Goal: Information Seeking & Learning: Learn about a topic

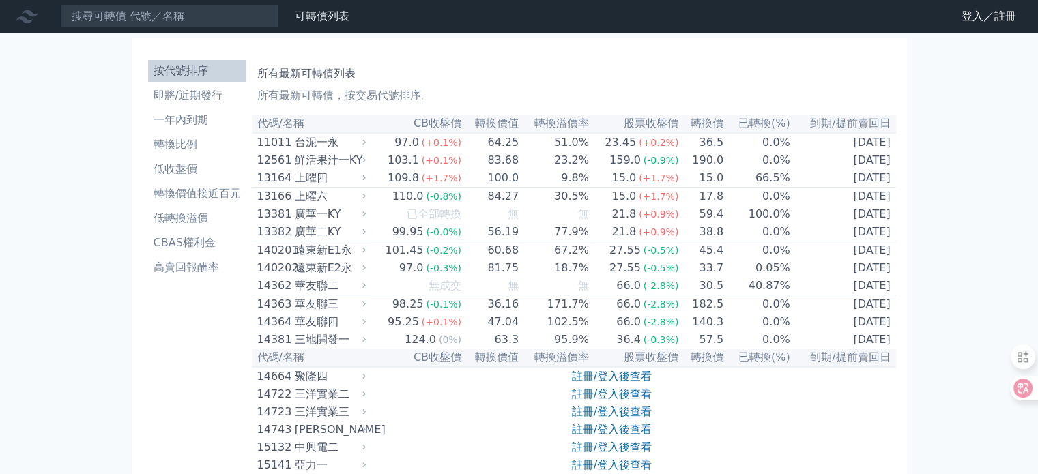
click at [755, 127] on th "已轉換(%)" at bounding box center [757, 124] width 67 height 18
click at [162, 142] on li "轉換比例" at bounding box center [197, 144] width 98 height 16
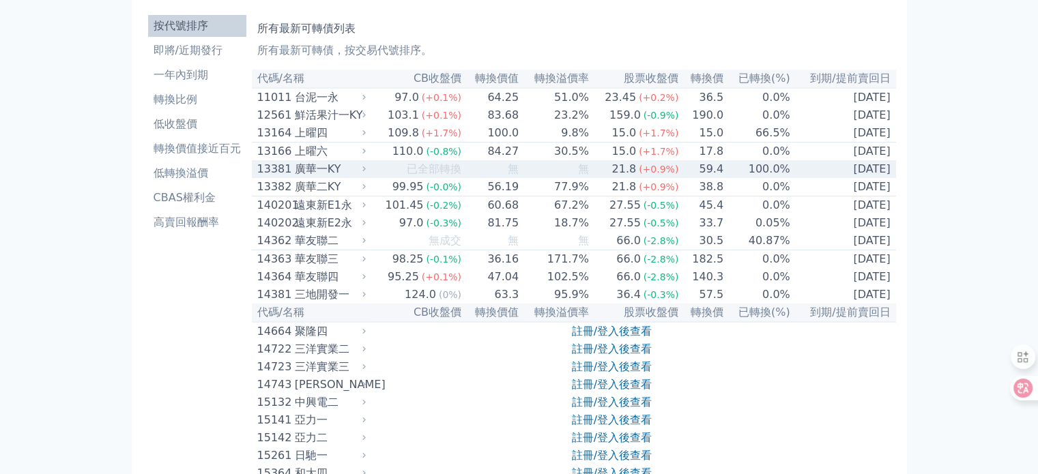
scroll to position [68, 0]
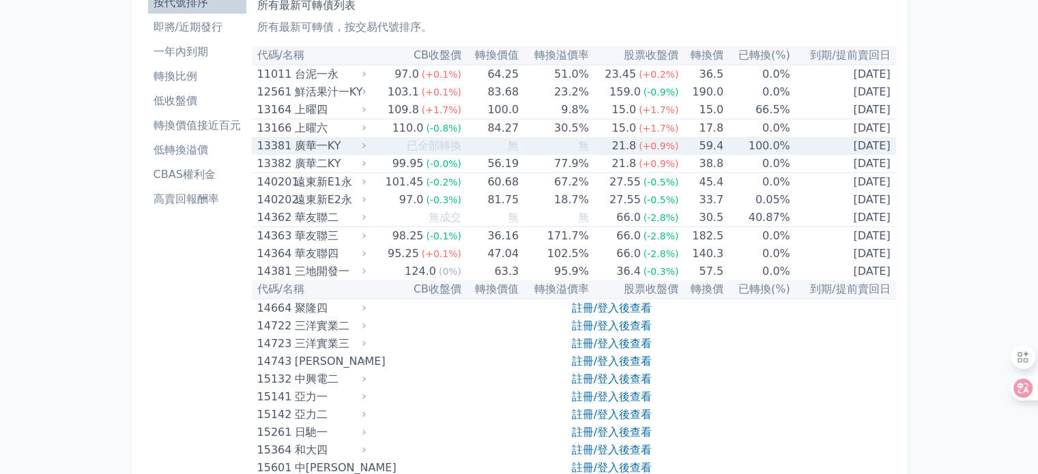
click at [766, 149] on td "100.0%" at bounding box center [757, 146] width 67 height 18
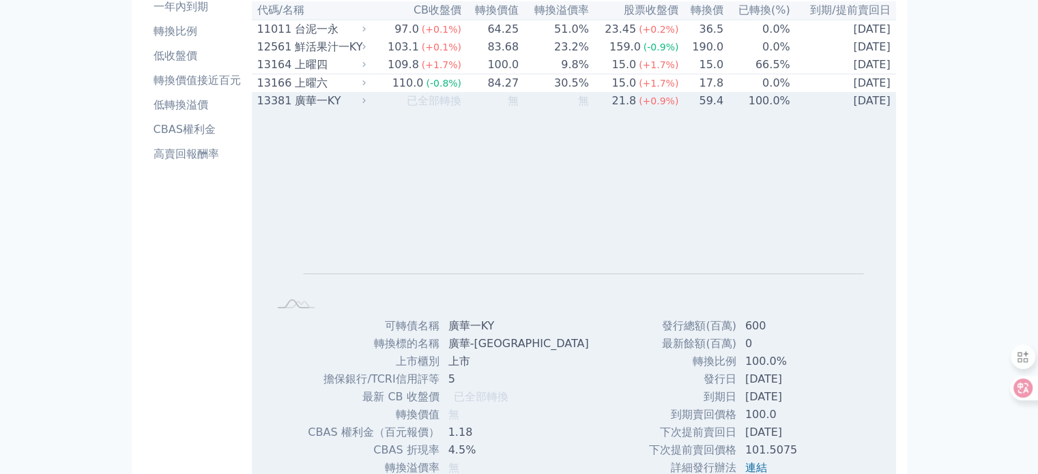
scroll to position [0, 0]
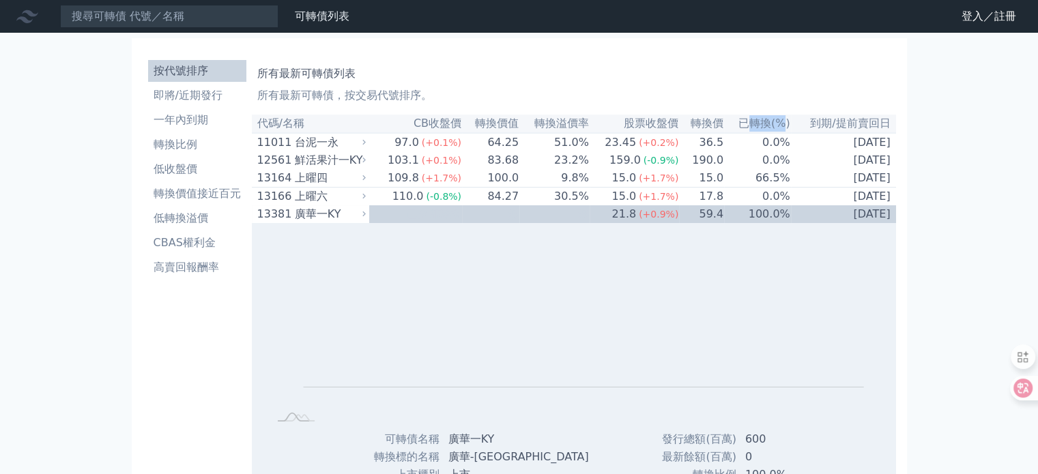
drag, startPoint x: 745, startPoint y: 123, endPoint x: 779, endPoint y: 123, distance: 33.4
click at [779, 123] on th "已轉換(%)" at bounding box center [757, 124] width 67 height 18
click at [779, 121] on th "已轉換(%)" at bounding box center [757, 124] width 67 height 18
